Goal: Information Seeking & Learning: Learn about a topic

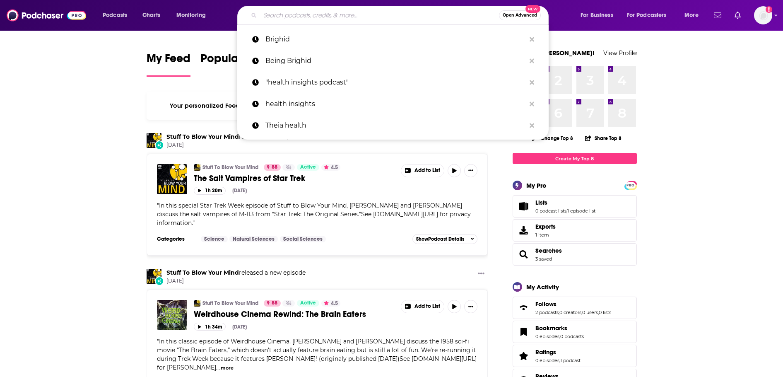
click at [368, 17] on input "Search podcasts, credits, & more..." at bounding box center [379, 15] width 239 height 13
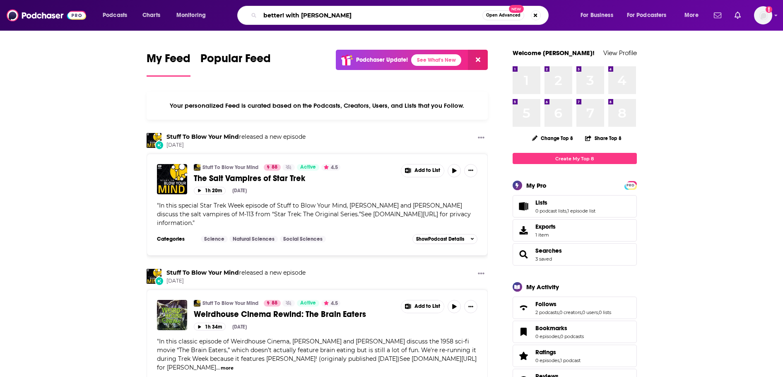
type input "better! with [PERSON_NAME]"
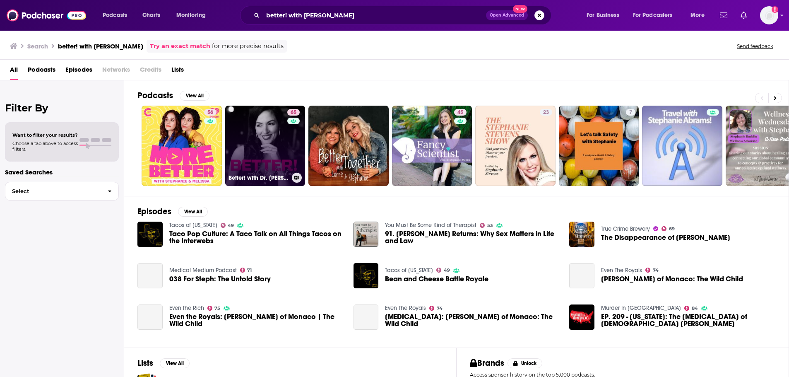
click at [260, 152] on link "65 Better! with Dr. [PERSON_NAME]" at bounding box center [265, 146] width 80 height 80
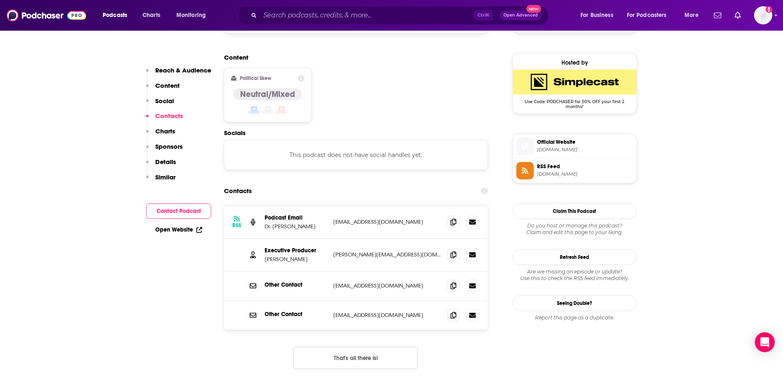
scroll to position [662, 0]
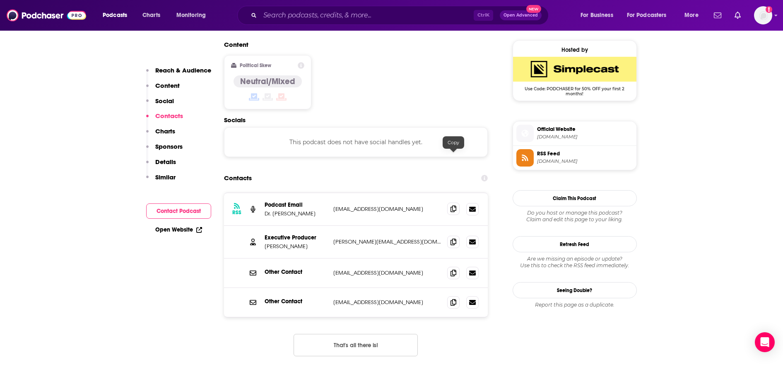
click at [457, 202] on span at bounding box center [453, 208] width 12 height 12
click at [453, 238] on icon at bounding box center [453, 241] width 6 height 7
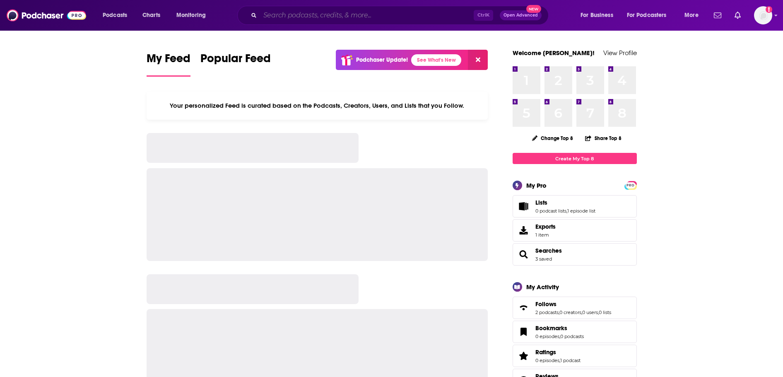
click at [294, 12] on input "Search podcasts, credits, & more..." at bounding box center [367, 15] width 214 height 13
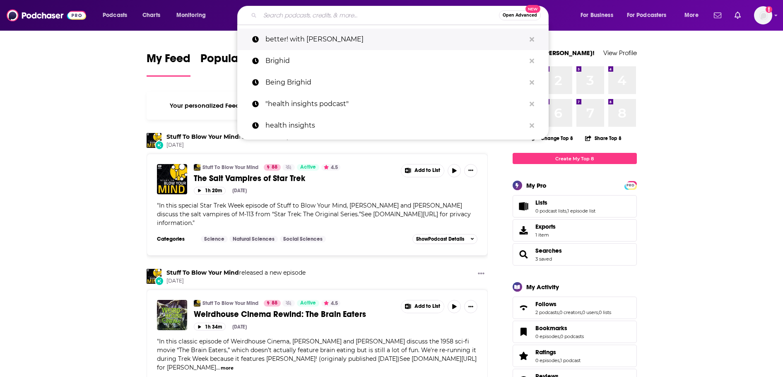
click at [298, 39] on p "better! with [PERSON_NAME]" at bounding box center [395, 40] width 260 height 22
type input "better! with [PERSON_NAME]"
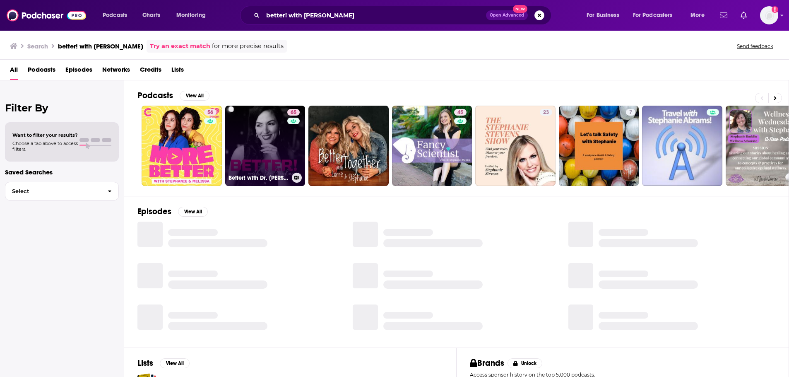
click at [252, 136] on link "65 Better! with Dr. [PERSON_NAME]" at bounding box center [265, 146] width 80 height 80
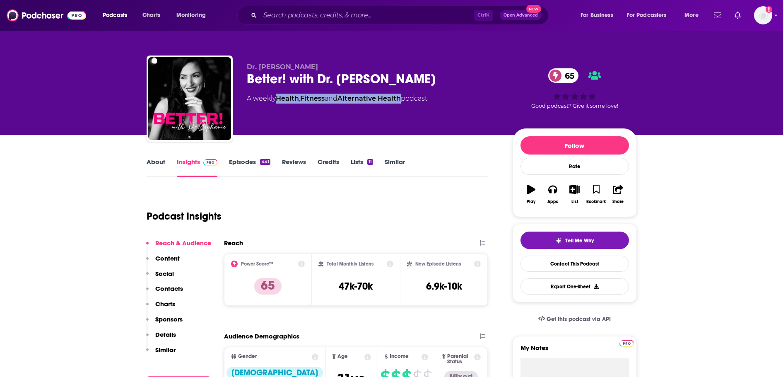
drag, startPoint x: 407, startPoint y: 98, endPoint x: 277, endPoint y: 97, distance: 130.0
click at [277, 97] on div "A weekly Health , Fitness and Alternative Health podcast" at bounding box center [337, 99] width 180 height 10
copy div "Health , Fitness and Alternative Health"
